Goal: Find specific page/section: Find specific page/section

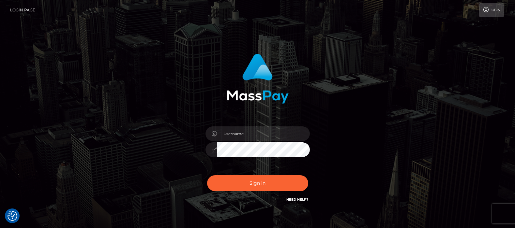
click at [235, 135] on input "text" at bounding box center [263, 134] width 93 height 15
type input "df.es"
click at [259, 183] on button "Sign in" at bounding box center [257, 184] width 101 height 16
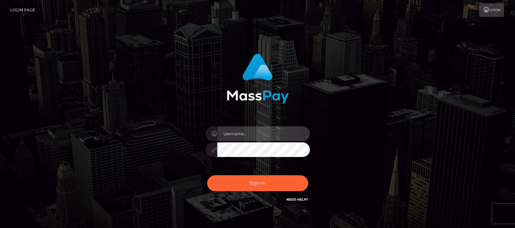
click at [243, 134] on input "text" at bounding box center [263, 134] width 93 height 15
type input "df.es"
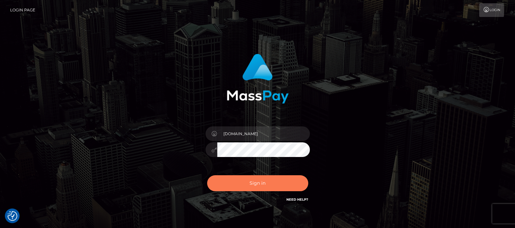
click at [250, 181] on button "Sign in" at bounding box center [257, 184] width 101 height 16
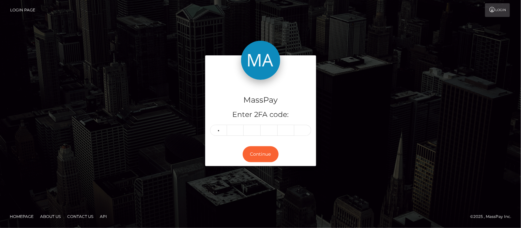
type input "7"
type input "3"
type input "9"
type input "1"
type input "6"
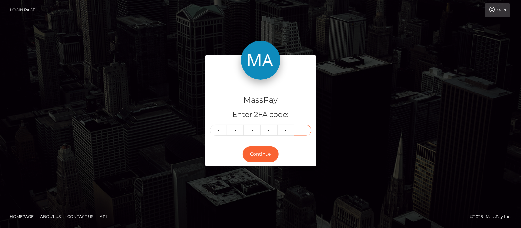
type input "9"
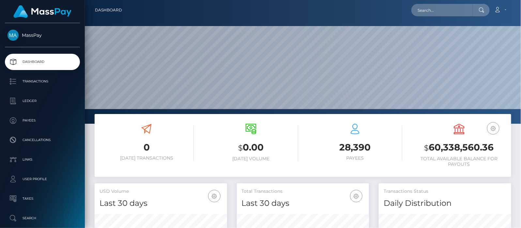
scroll to position [116, 133]
click at [439, 8] on input "text" at bounding box center [442, 10] width 61 height 12
paste input "[EMAIL_ADDRESS][DOMAIN_NAME]"
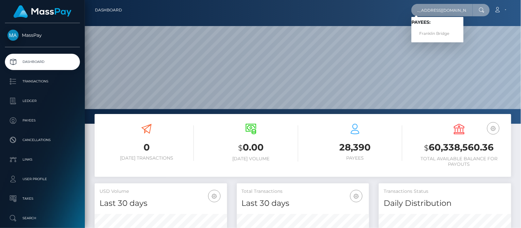
type input "[EMAIL_ADDRESS][DOMAIN_NAME]"
click at [438, 34] on link "Franklin Bridge" at bounding box center [438, 34] width 52 height 12
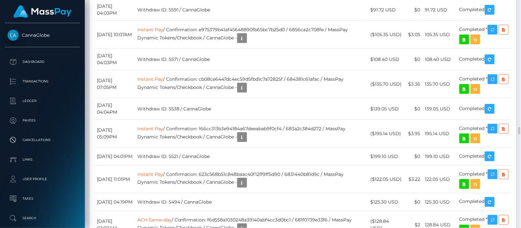
scroll to position [2529, 0]
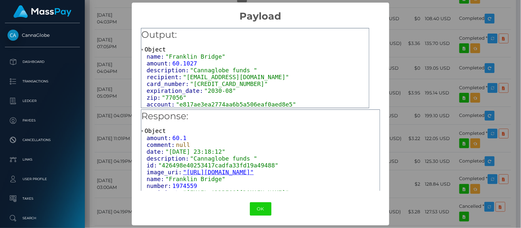
scroll to position [24, 0]
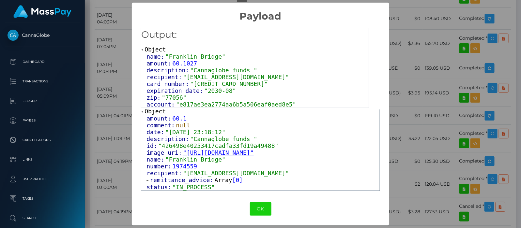
click at [147, 180] on span at bounding box center [148, 181] width 3 height 4
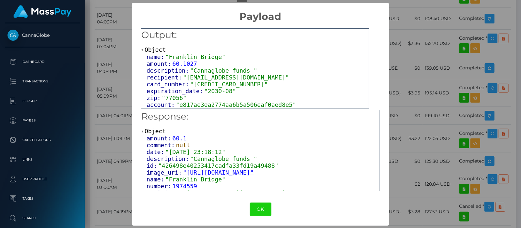
scroll to position [0, 0]
click at [272, 205] on button "OK" at bounding box center [261, 209] width 22 height 13
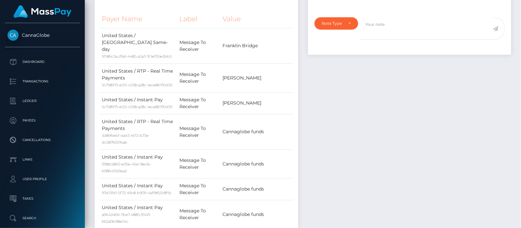
scroll to position [41, 0]
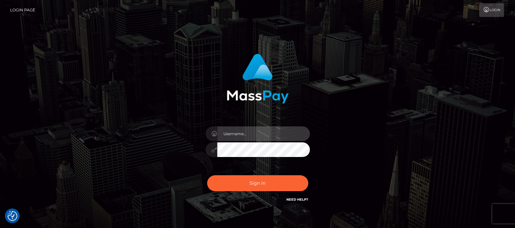
click at [237, 135] on input "text" at bounding box center [263, 134] width 93 height 15
type input "[DOMAIN_NAME]"
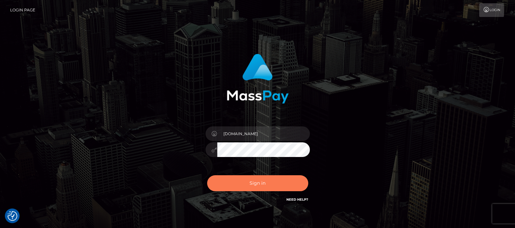
click at [267, 182] on button "Sign in" at bounding box center [257, 184] width 101 height 16
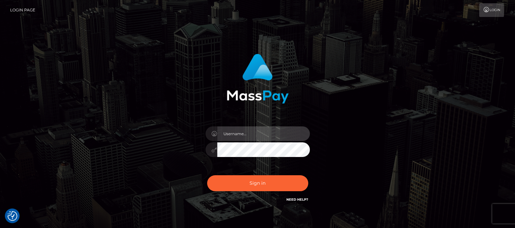
click at [245, 131] on input "text" at bounding box center [263, 134] width 93 height 15
type input "[DOMAIN_NAME]"
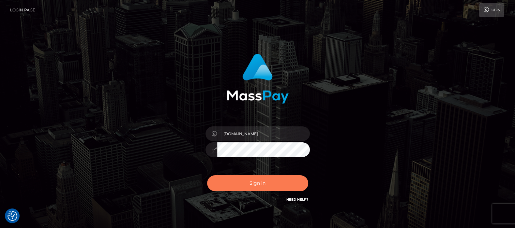
click at [259, 183] on button "Sign in" at bounding box center [257, 184] width 101 height 16
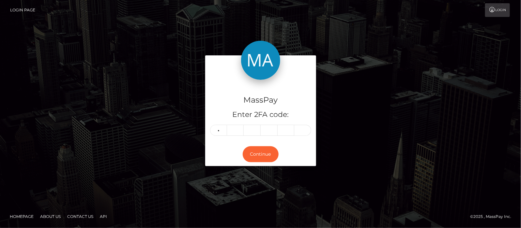
type input "5"
type input "8"
type input "9"
type input "8"
type input "7"
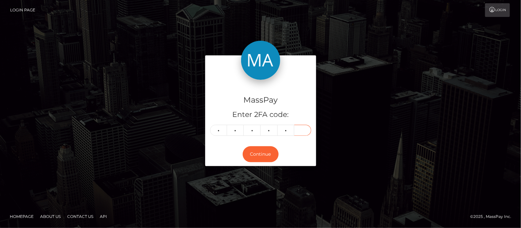
type input "8"
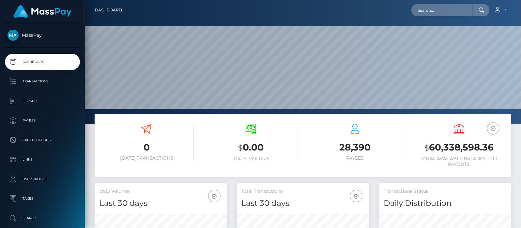
scroll to position [116, 133]
click at [443, 7] on input "text" at bounding box center [442, 10] width 61 height 12
paste input "[EMAIL_ADDRESS][DOMAIN_NAME]"
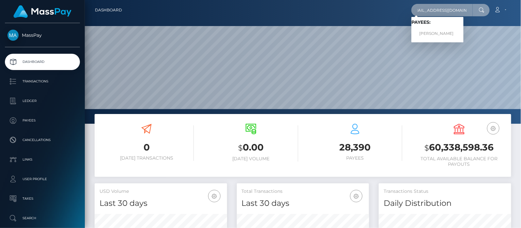
type input "[EMAIL_ADDRESS][DOMAIN_NAME]"
click at [438, 34] on link "NICOLE GIANNOPOULOU" at bounding box center [438, 34] width 52 height 12
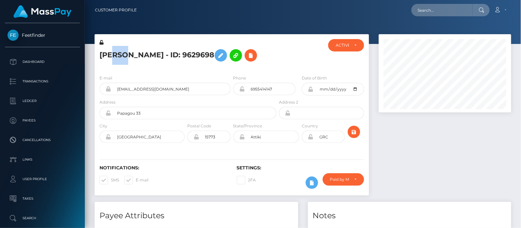
scroll to position [78, 133]
drag, startPoint x: 0, startPoint y: 0, endPoint x: 99, endPoint y: 55, distance: 113.1
click at [99, 55] on div "[PERSON_NAME] - ID: 9629698" at bounding box center [186, 54] width 183 height 31
